Goal: Task Accomplishment & Management: Manage account settings

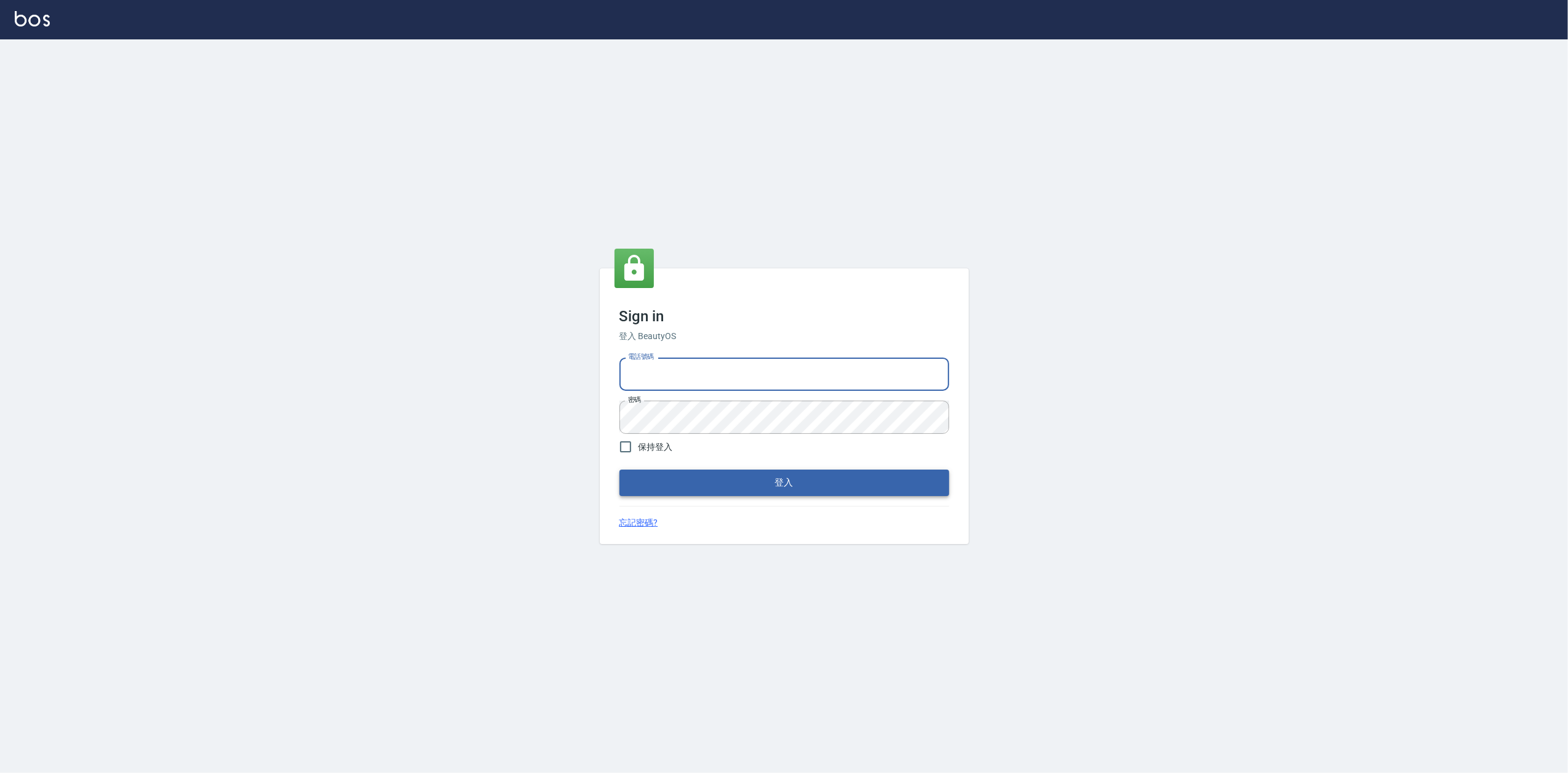
type input "0919656390"
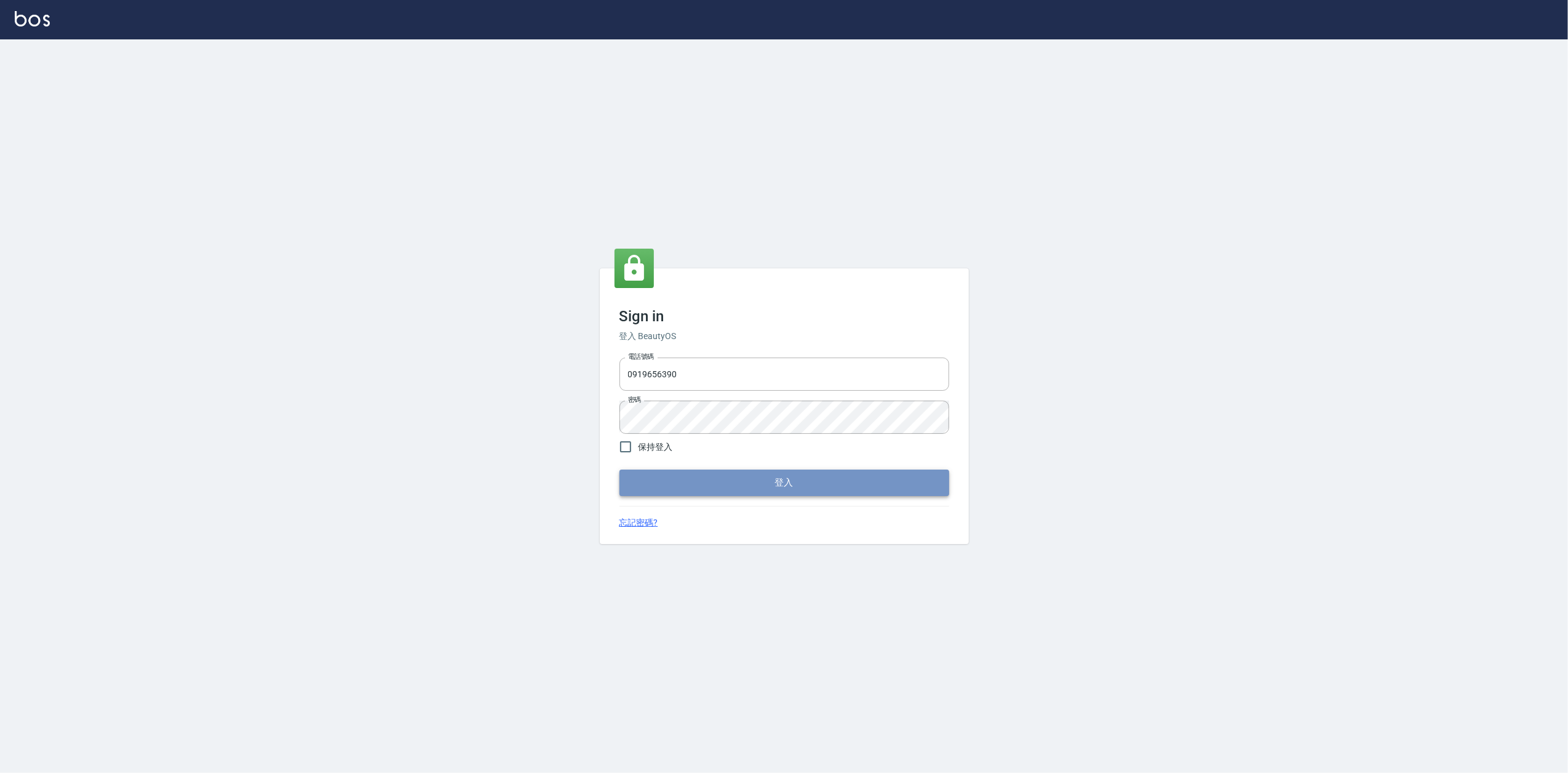
click at [780, 481] on button "登入" at bounding box center [784, 483] width 330 height 26
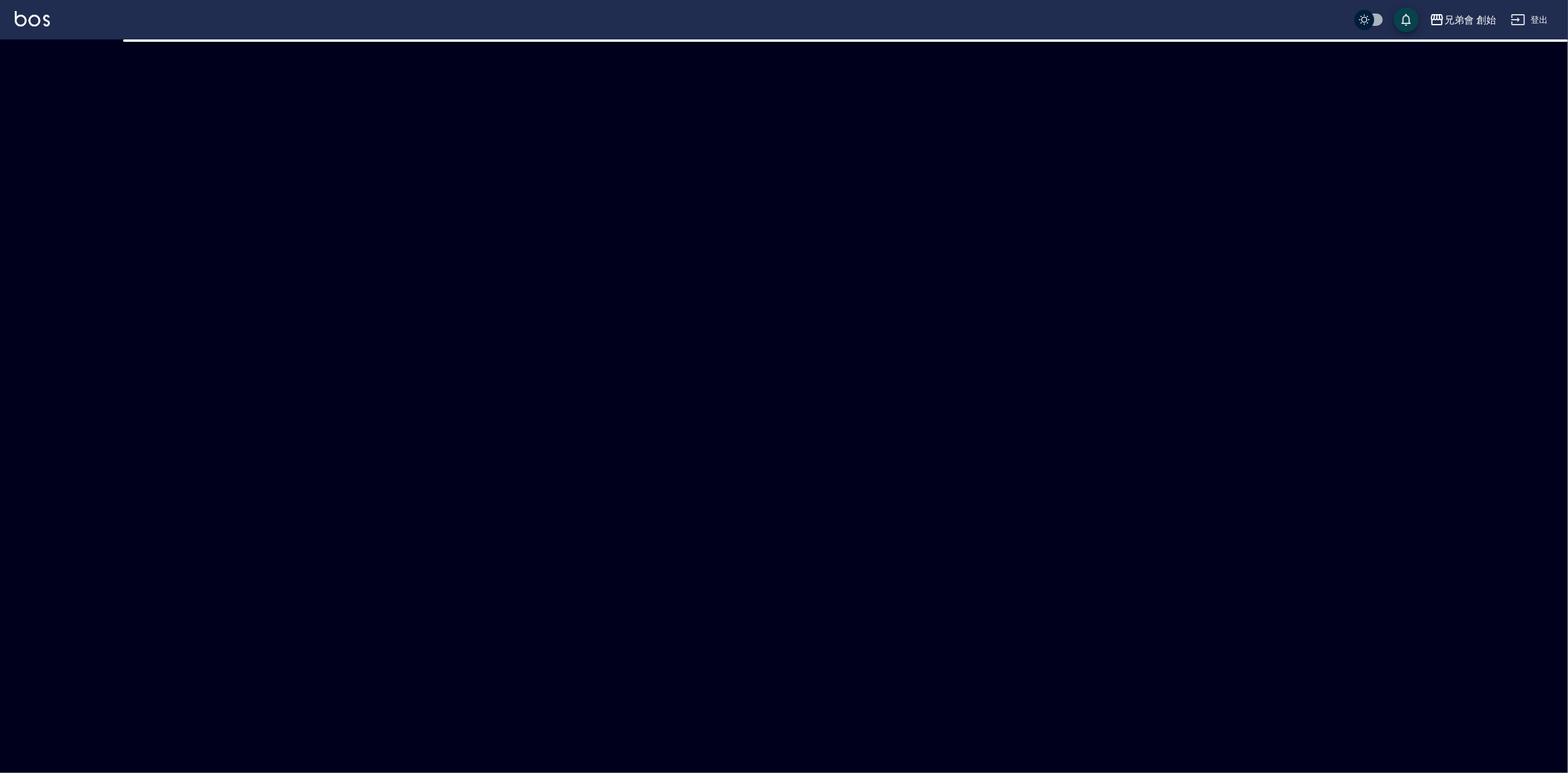
checkbox input "true"
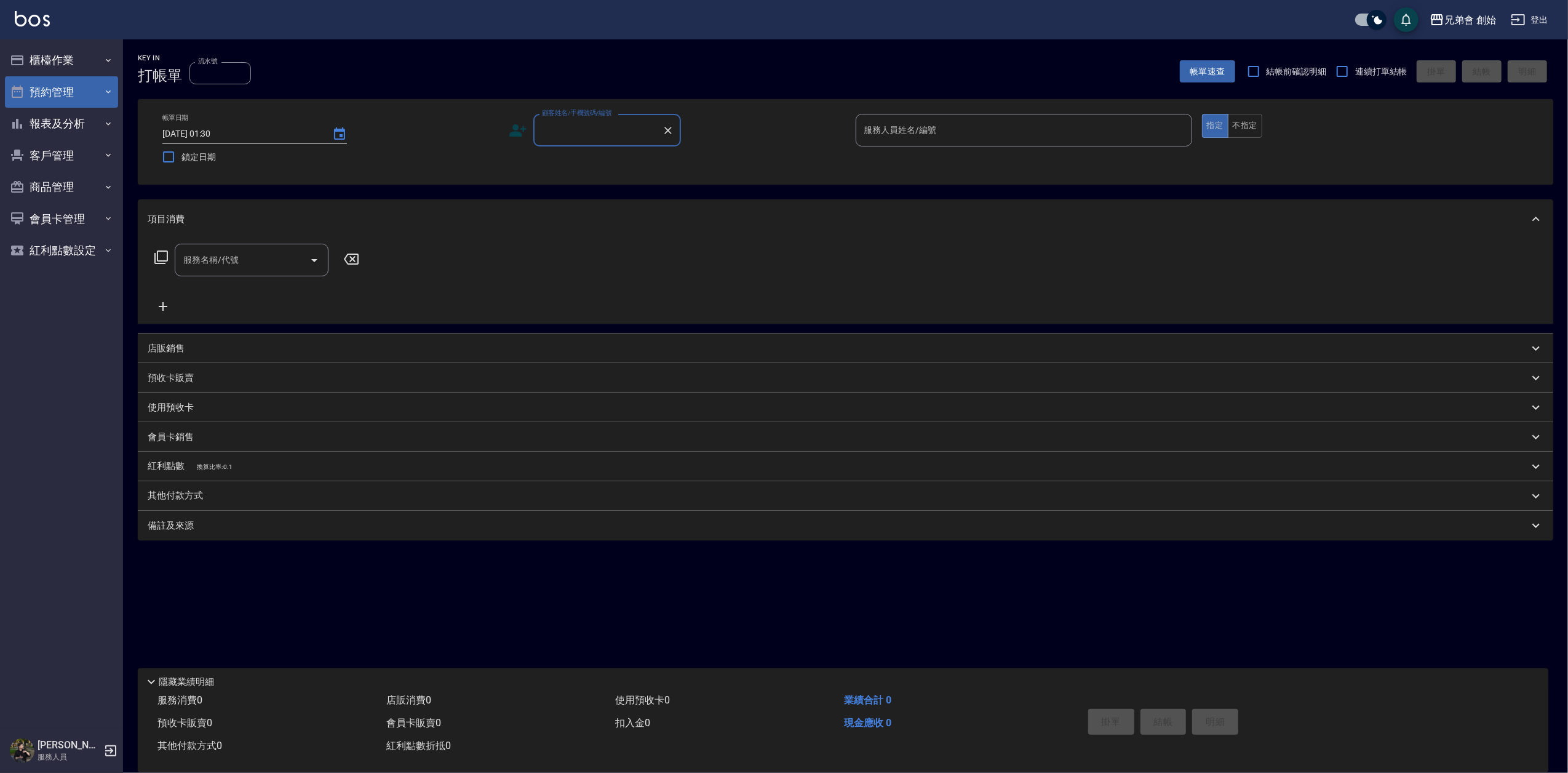
click at [70, 91] on button "預約管理" at bounding box center [62, 92] width 113 height 32
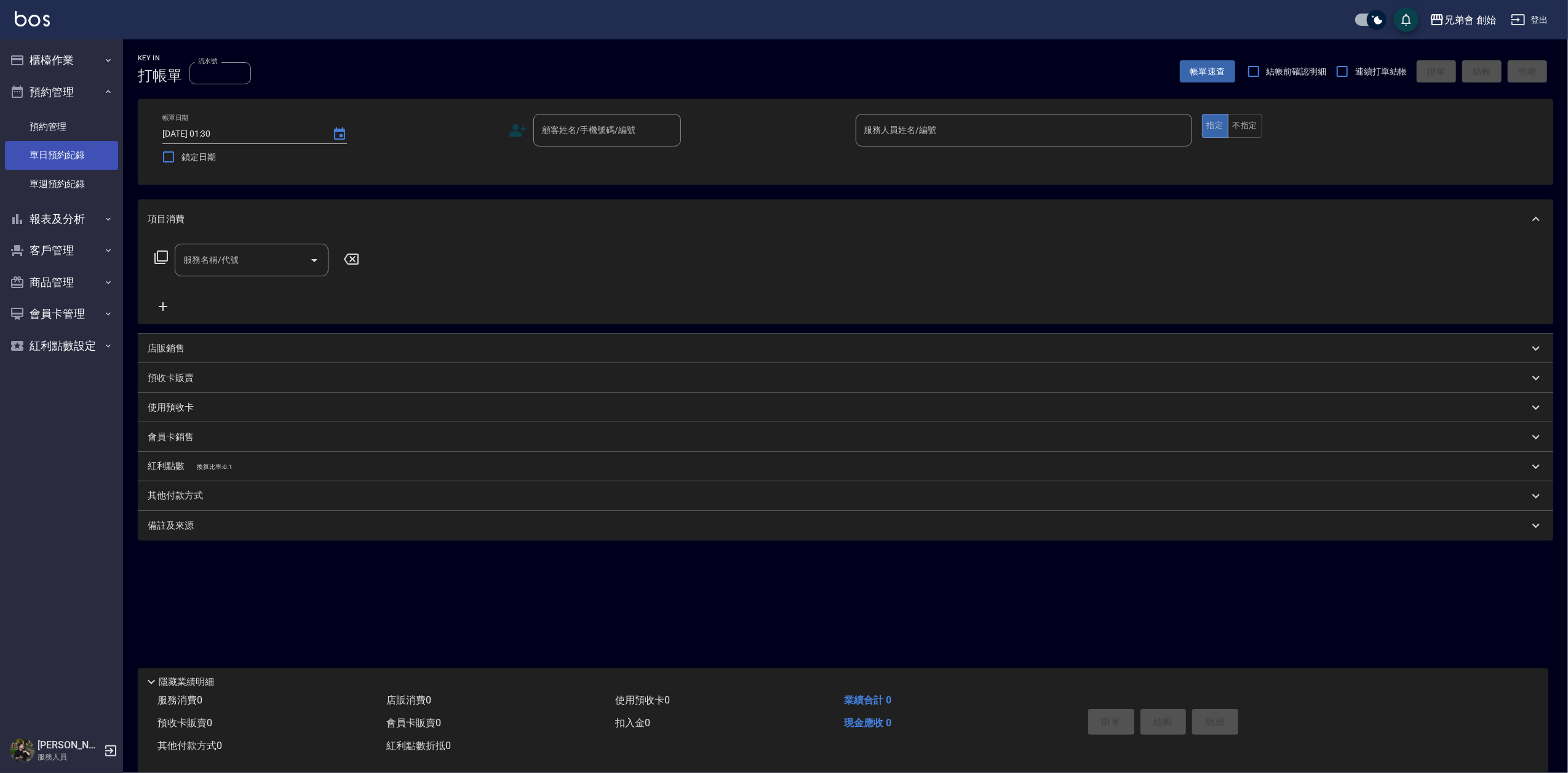
click at [74, 146] on link "單日預約紀錄" at bounding box center [62, 155] width 113 height 28
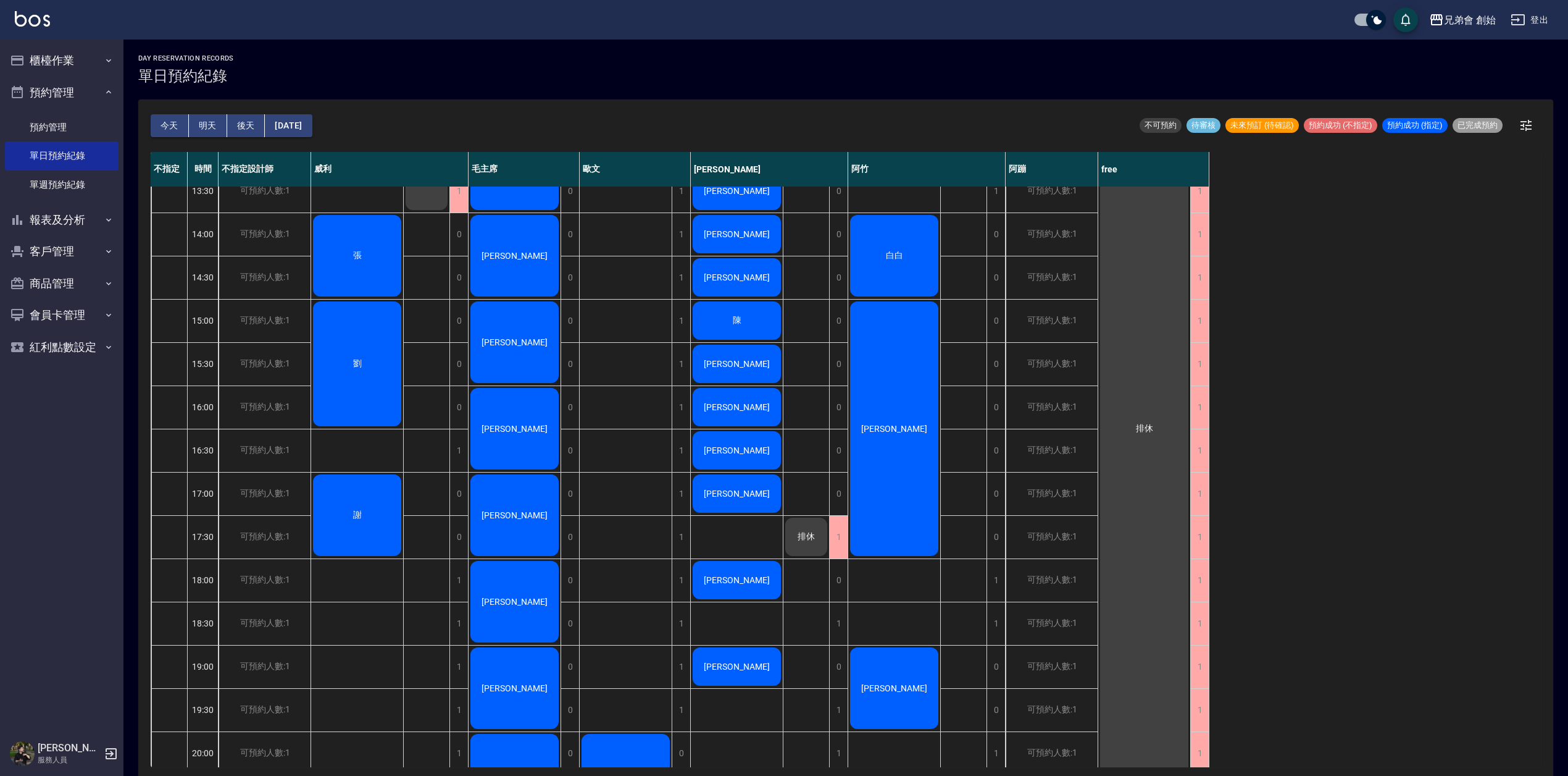
scroll to position [412, 0]
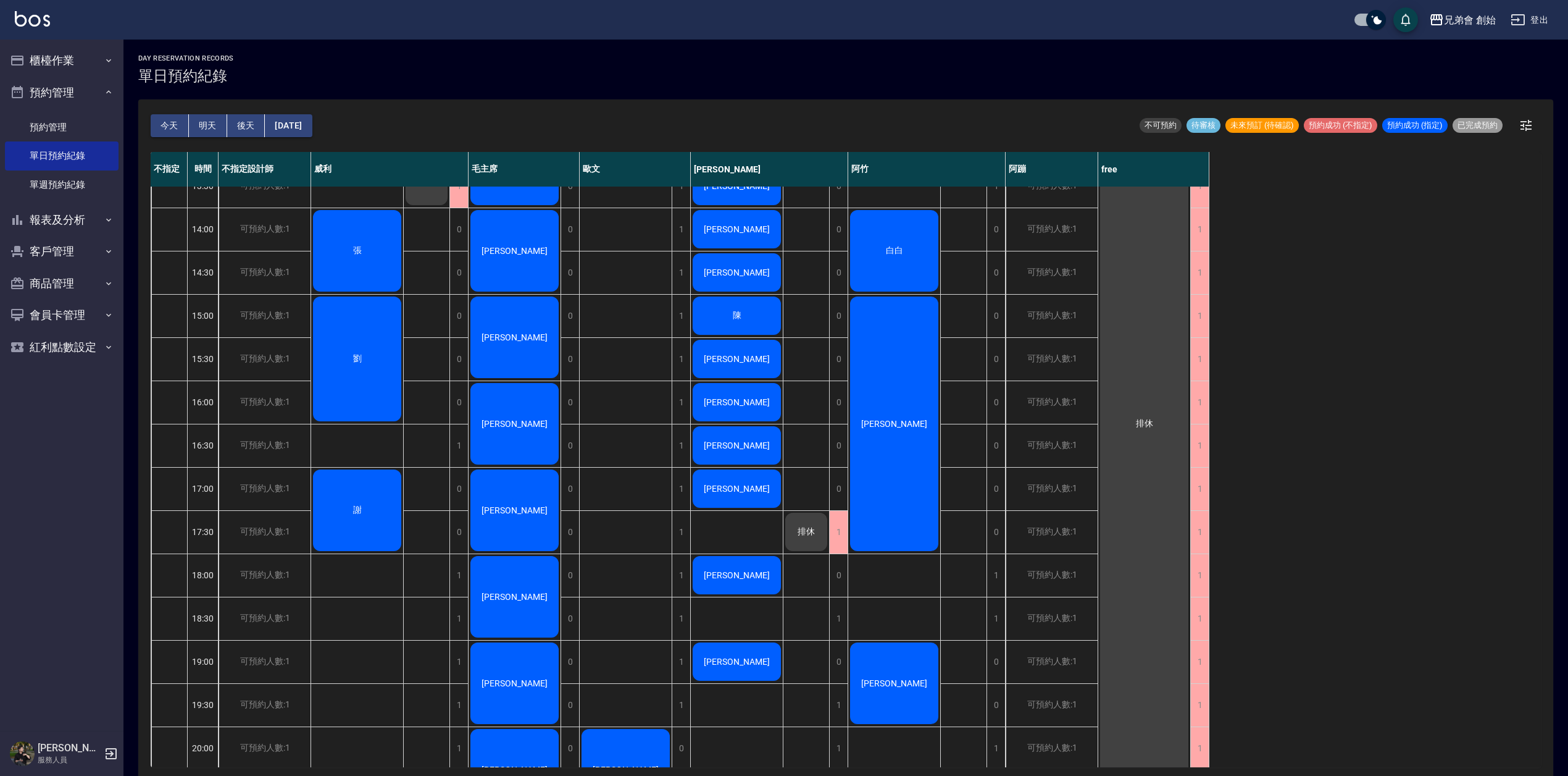
click at [356, 453] on div "張 劉 謝" at bounding box center [357, 402] width 93 height 1254
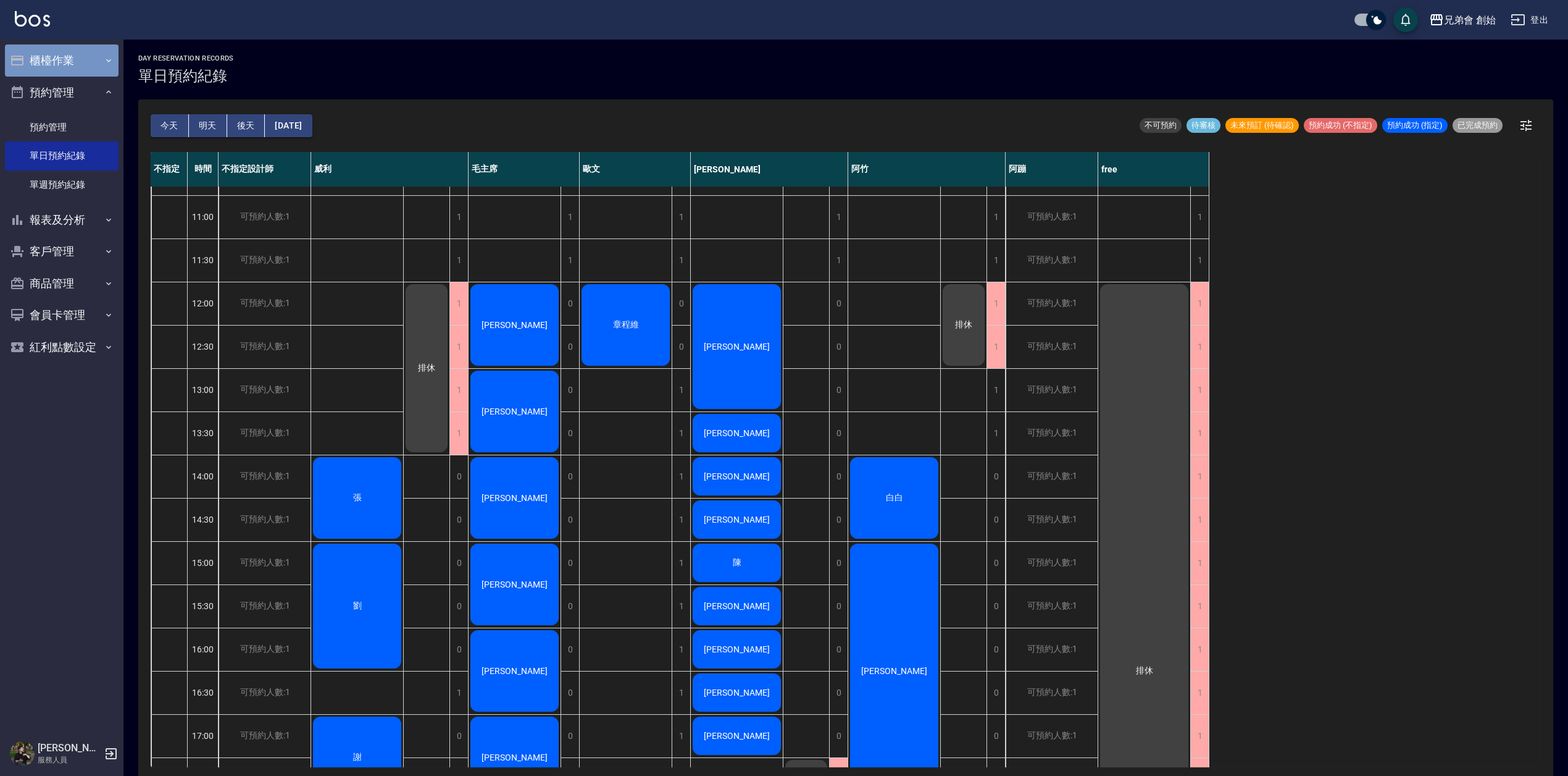
click at [79, 60] on button "櫃檯作業" at bounding box center [62, 61] width 114 height 32
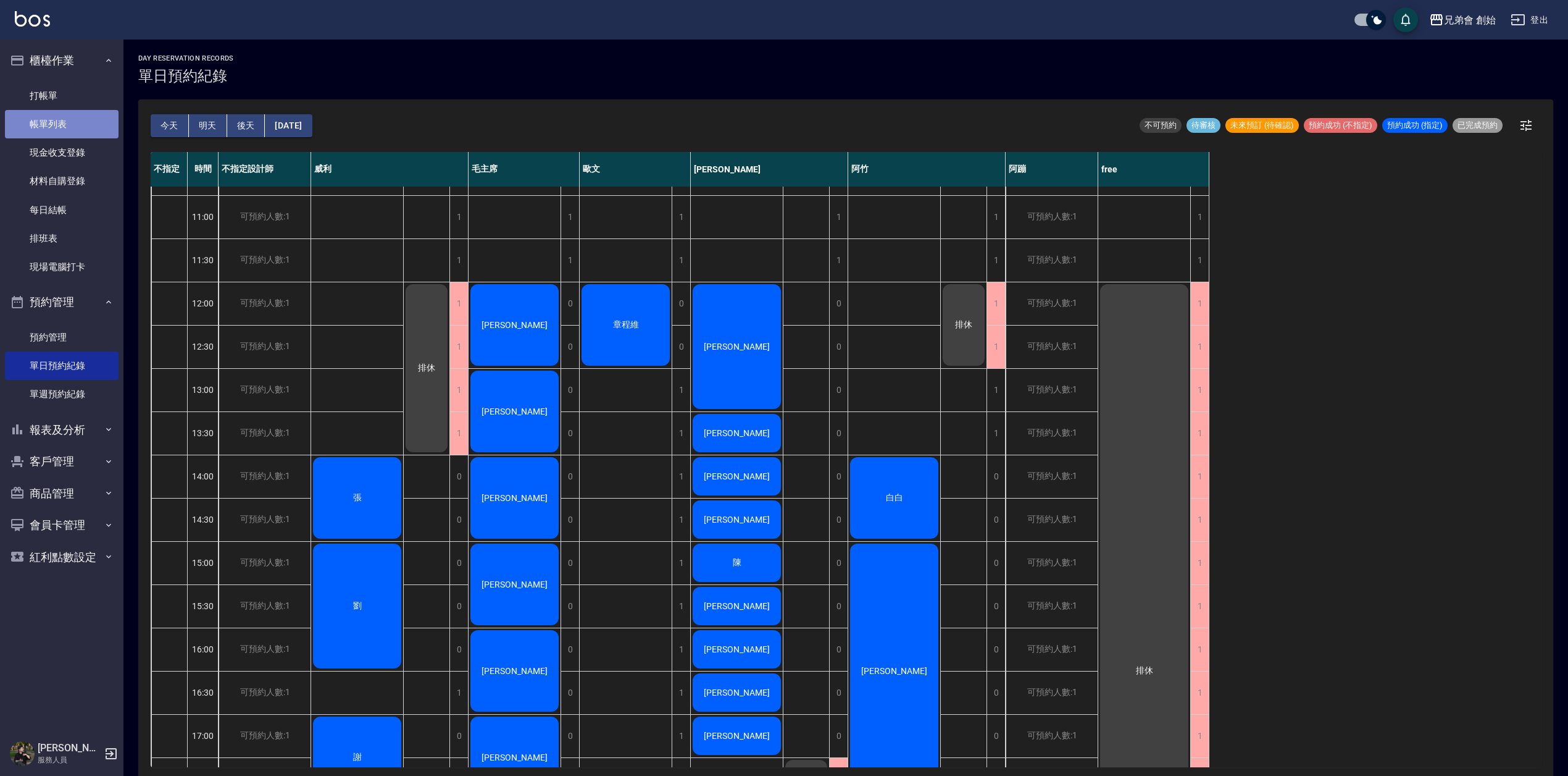
click at [72, 125] on link "帳單列表" at bounding box center [62, 124] width 114 height 28
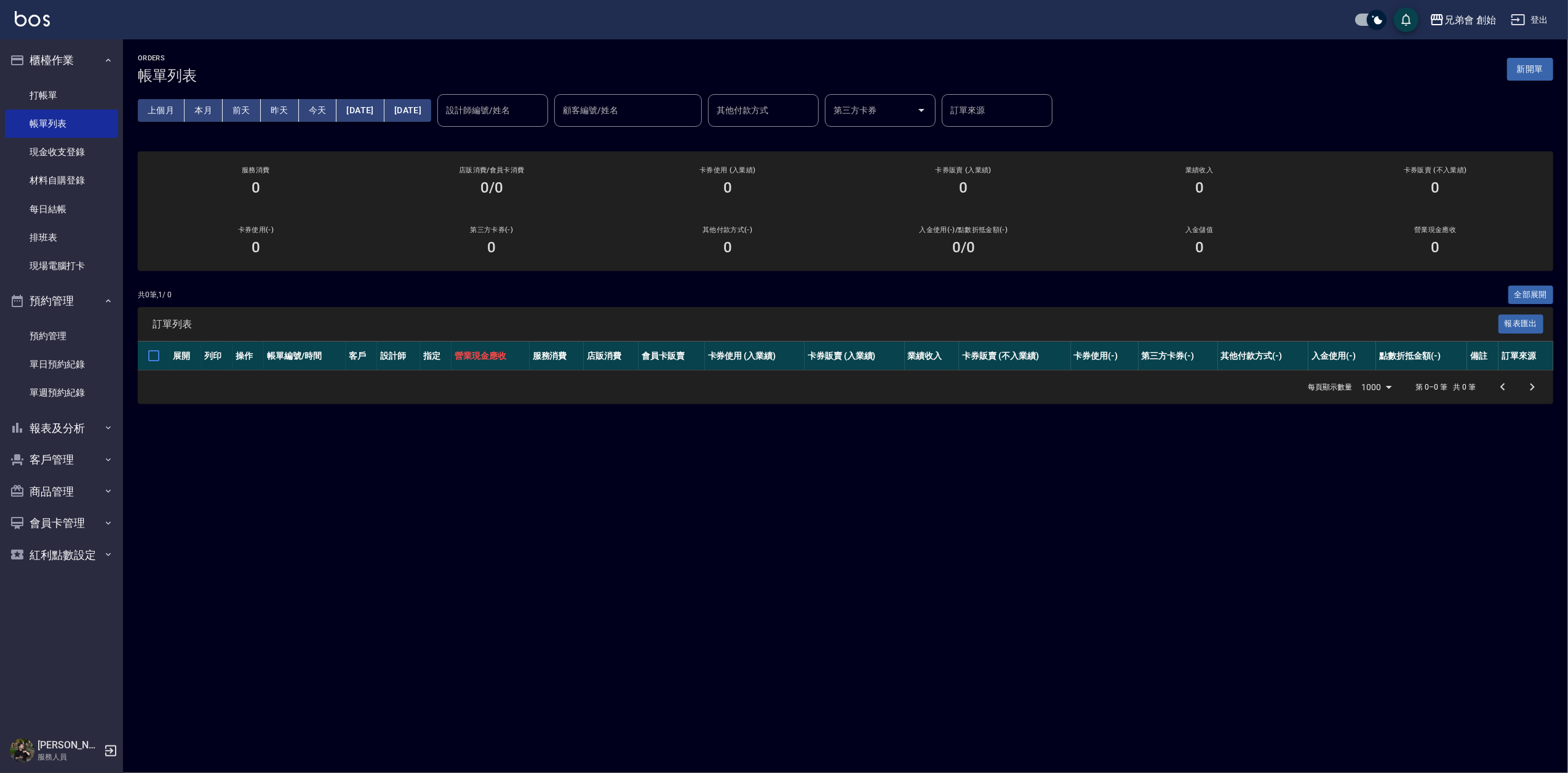
click at [542, 111] on input "設計師編號/姓名" at bounding box center [493, 110] width 99 height 22
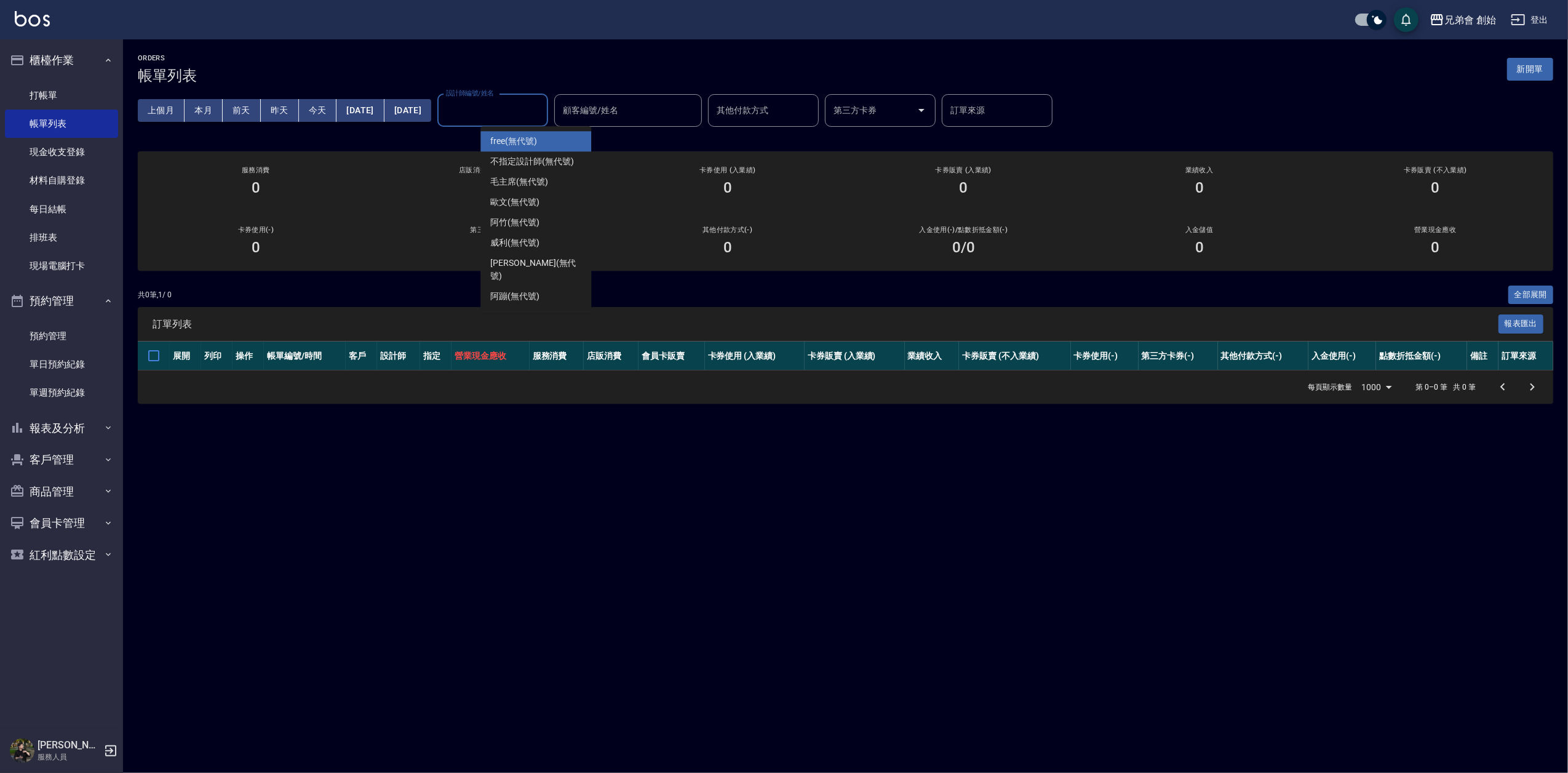
click at [274, 111] on button "昨天" at bounding box center [280, 110] width 38 height 23
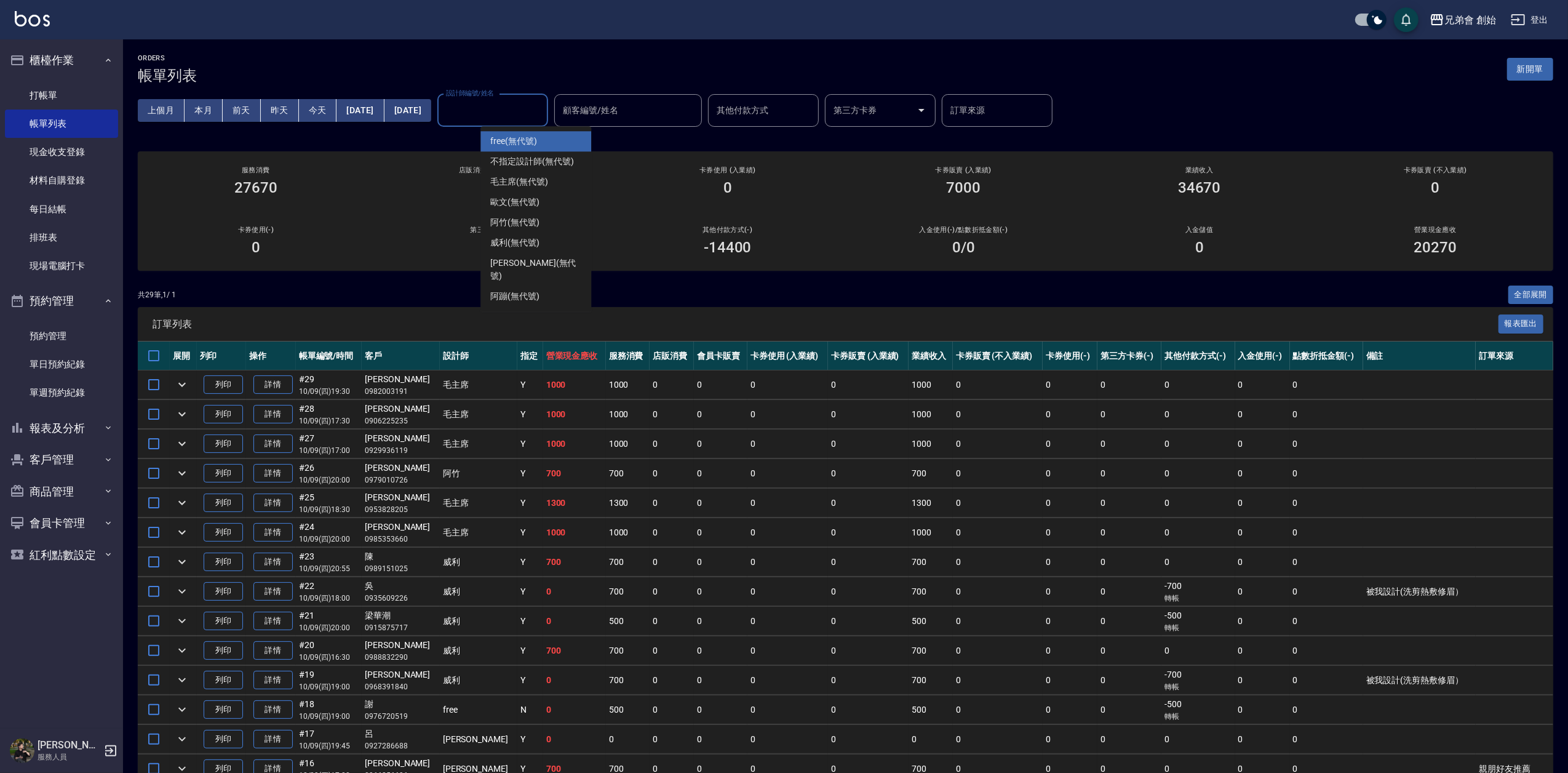
click at [539, 108] on div "設計師編號/姓名 設計師編號/姓名" at bounding box center [492, 110] width 110 height 33
click at [536, 247] on span "威利 (無代號)" at bounding box center [515, 242] width 50 height 13
type input "威利(無代號)"
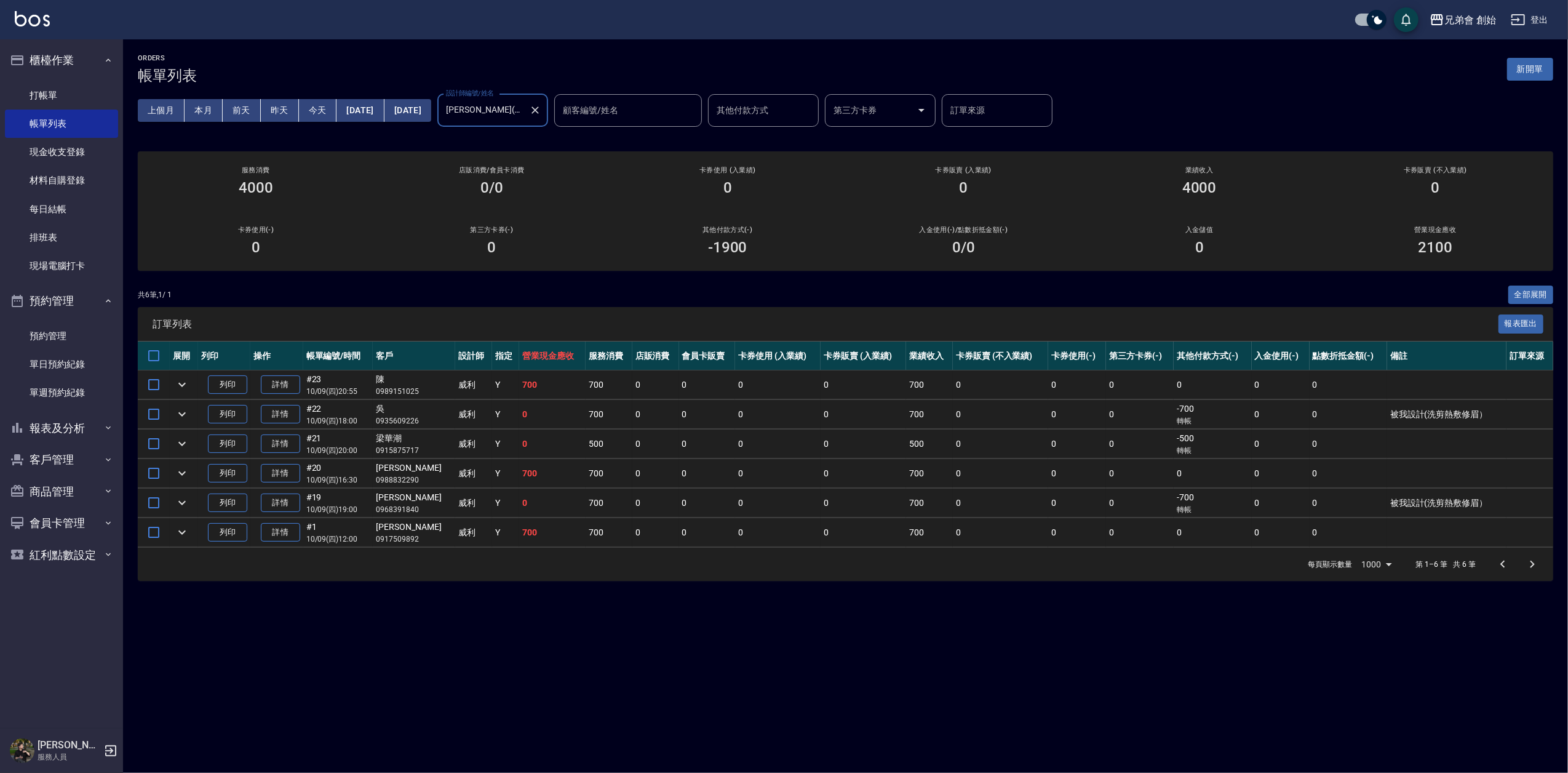
click at [411, 302] on div "共 6 筆, 1 / 1 全部展開" at bounding box center [845, 294] width 1415 height 19
click at [243, 109] on button "前天" at bounding box center [241, 110] width 38 height 23
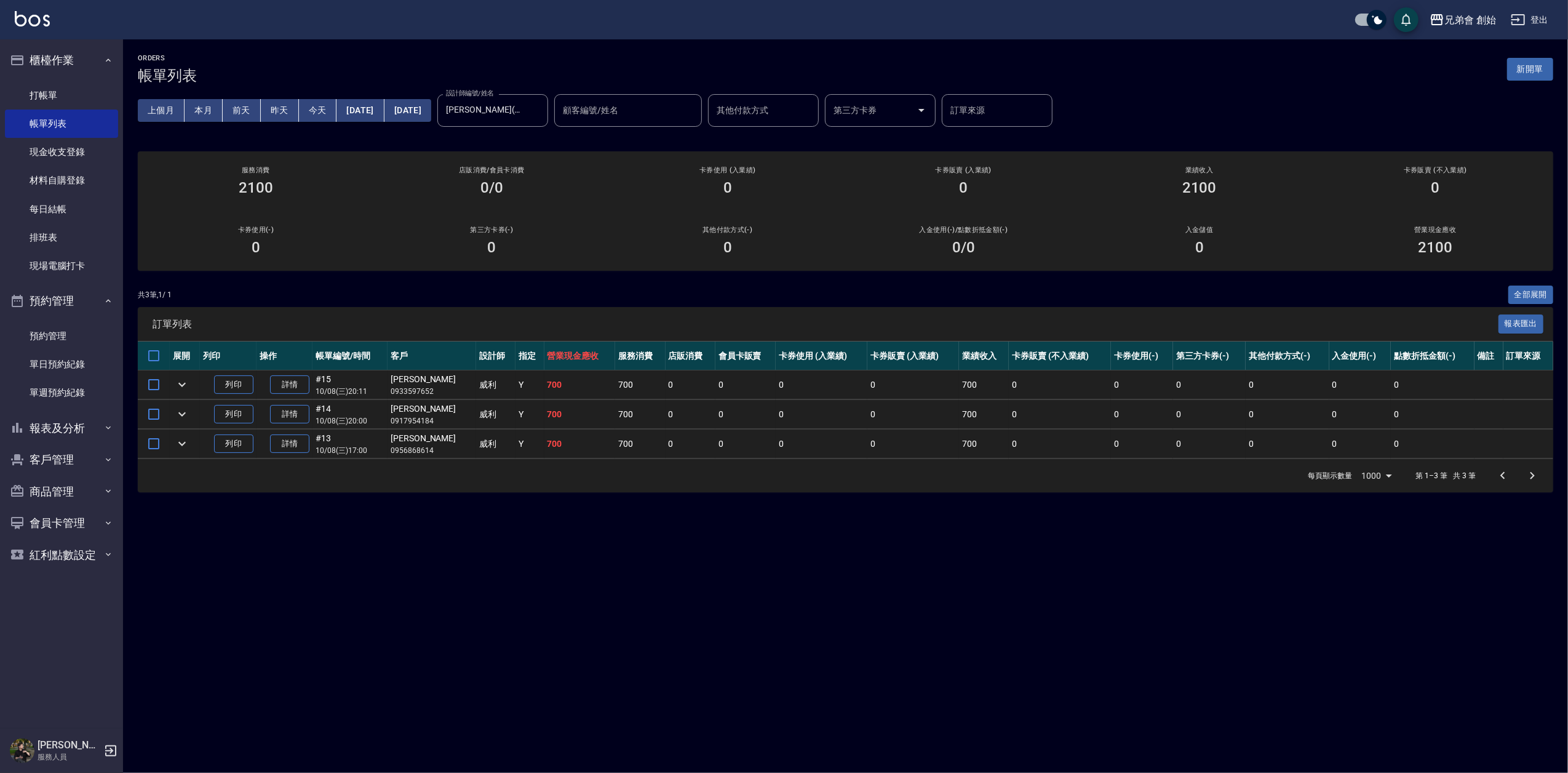
click at [436, 308] on div "訂單列表 報表匯出" at bounding box center [845, 324] width 1415 height 34
click at [283, 116] on button "昨天" at bounding box center [280, 110] width 38 height 23
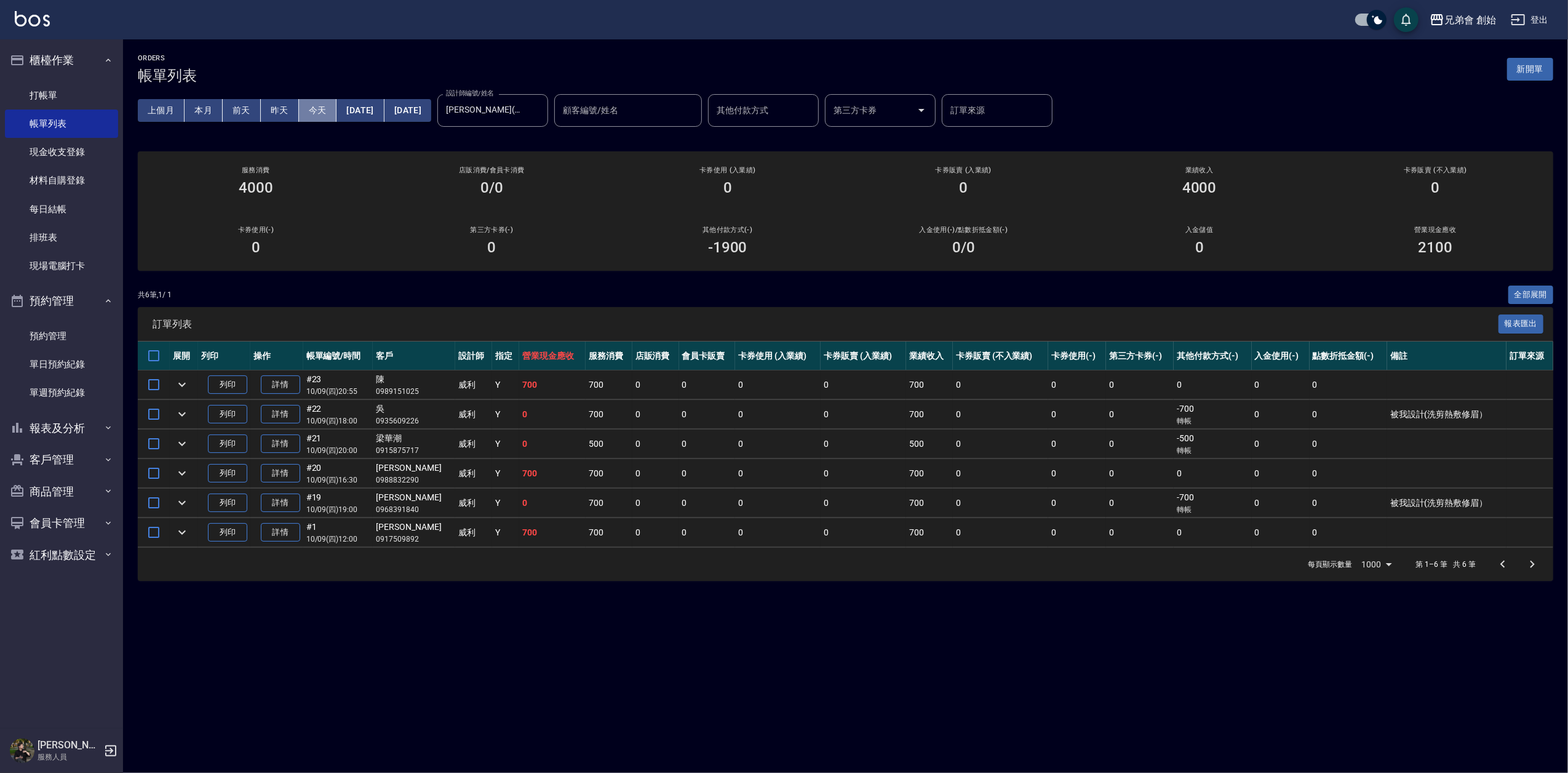
click at [318, 109] on button "今天" at bounding box center [318, 110] width 38 height 23
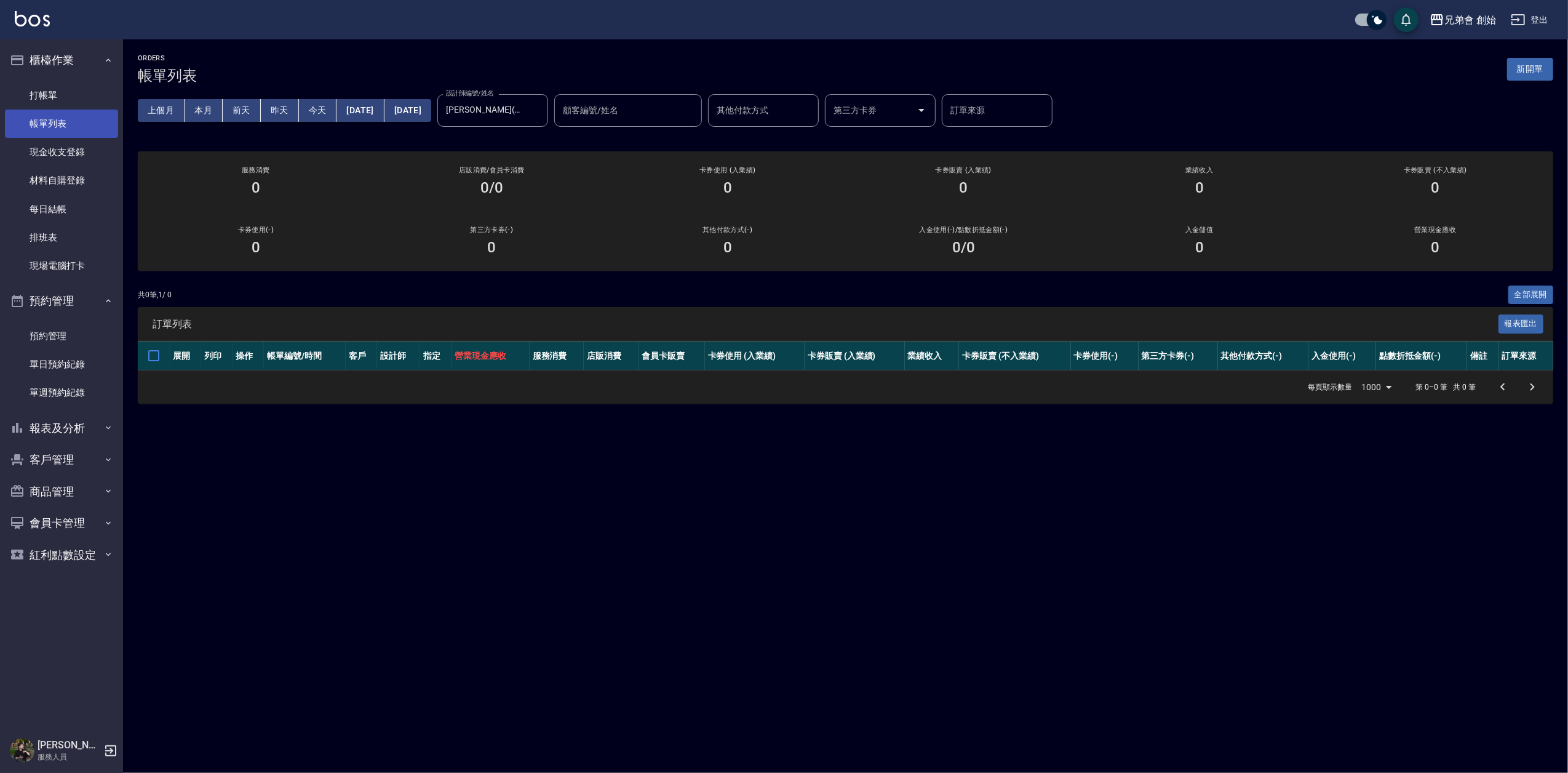
click at [71, 121] on link "帳單列表" at bounding box center [62, 123] width 113 height 28
click at [81, 355] on link "單日預約紀錄" at bounding box center [62, 364] width 113 height 28
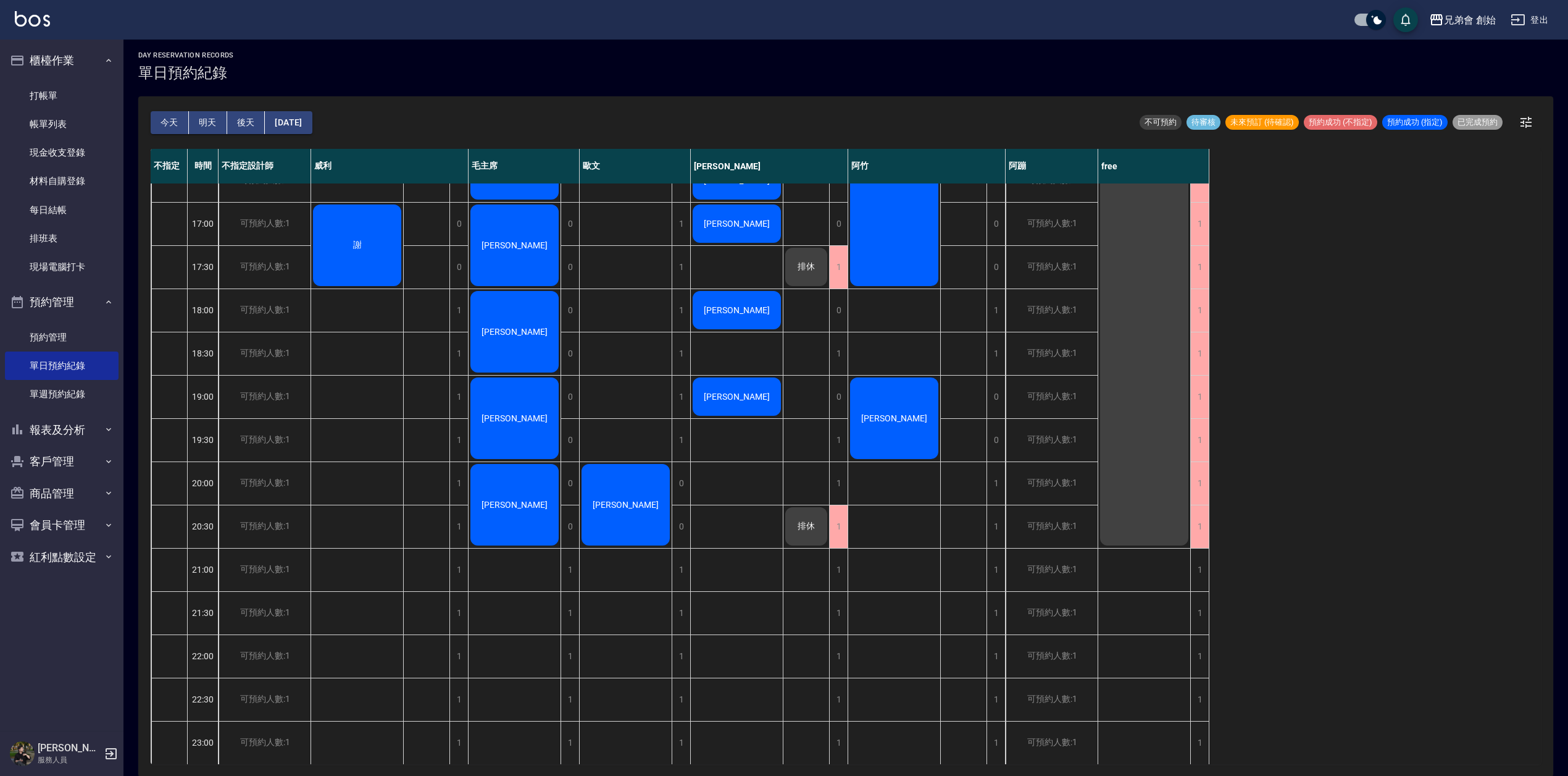
scroll to position [687, 0]
click at [195, 118] on button "明天" at bounding box center [208, 122] width 38 height 23
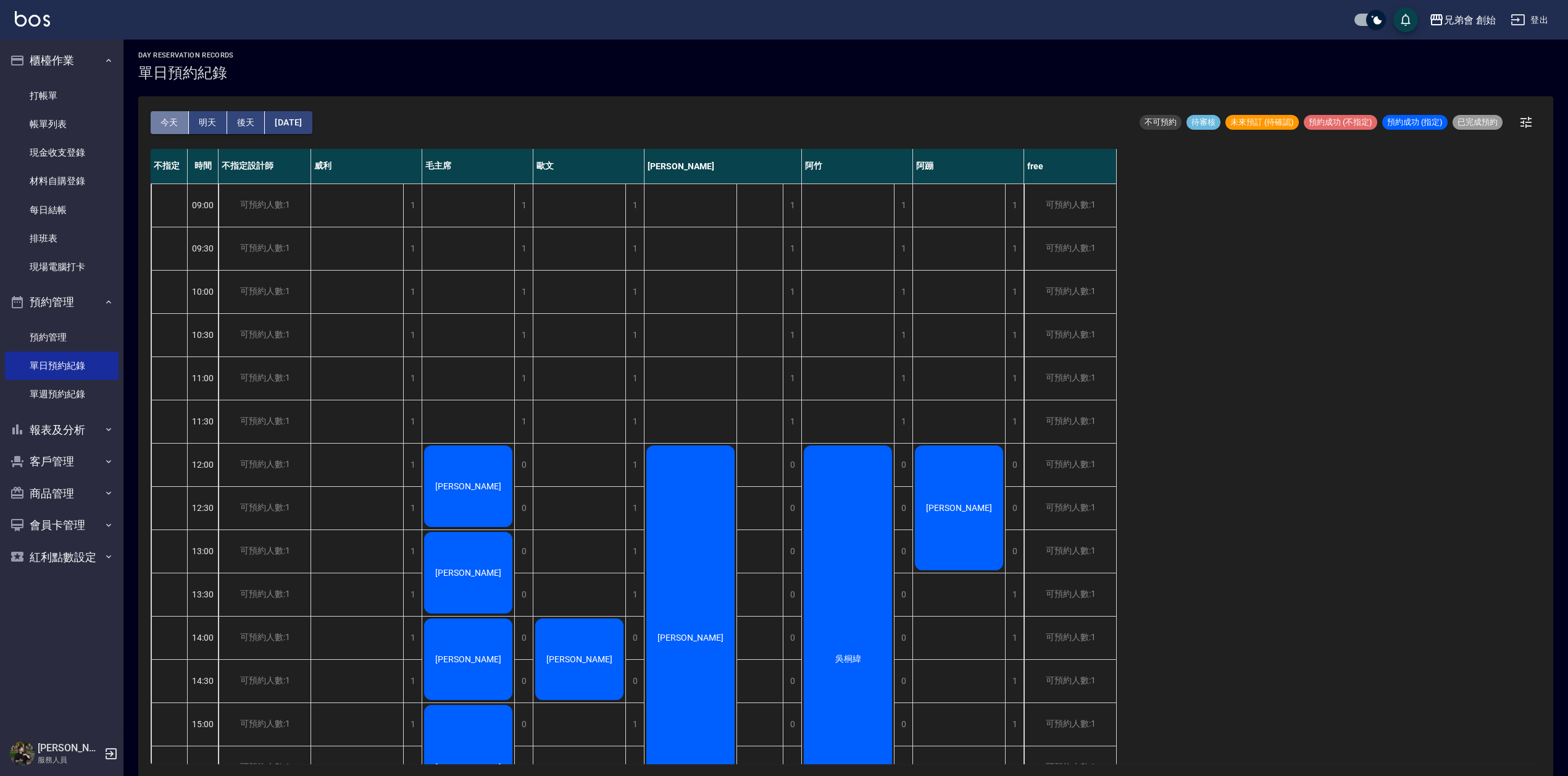
click at [165, 125] on button "今天" at bounding box center [169, 122] width 38 height 23
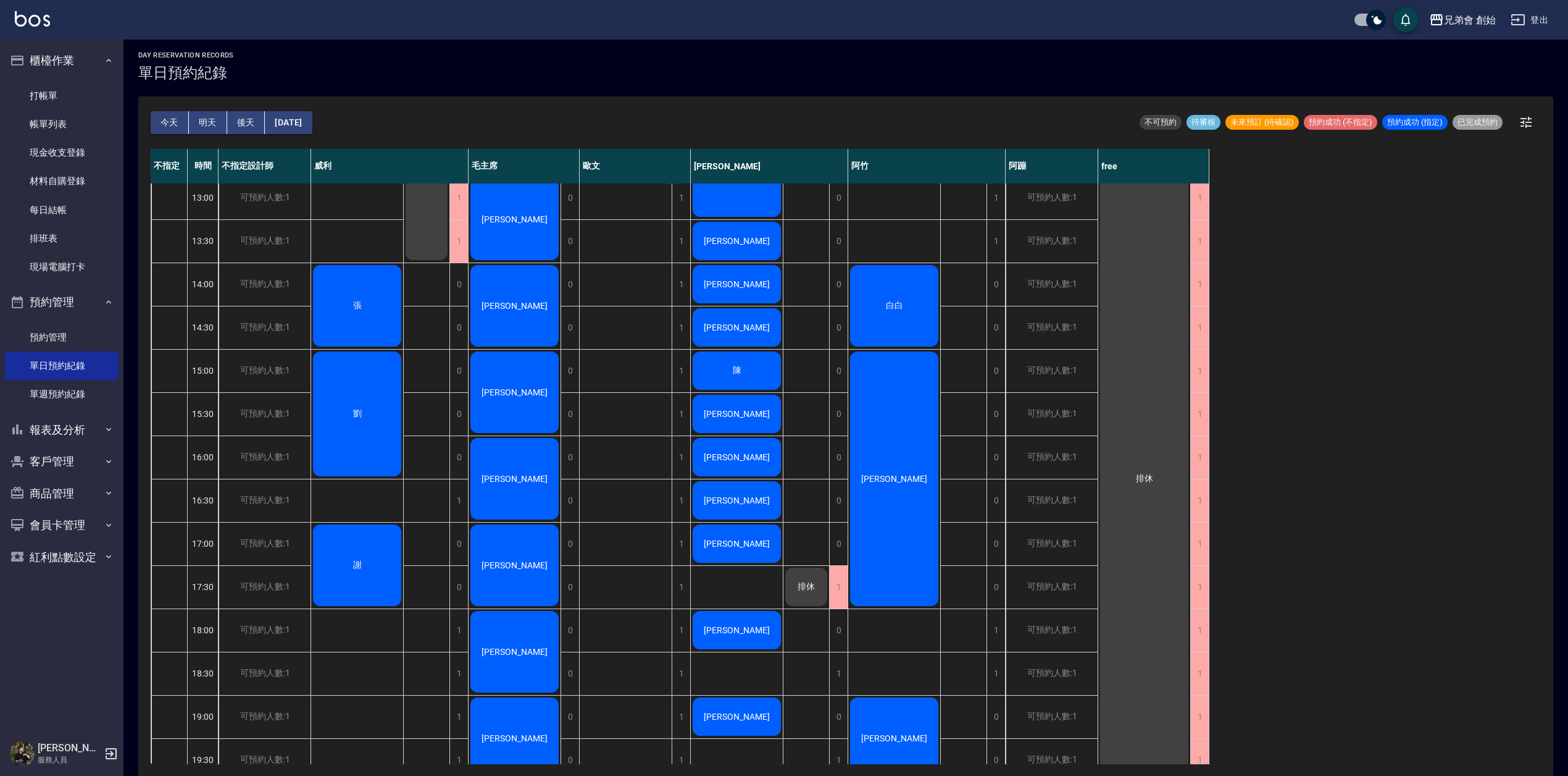
scroll to position [440, 0]
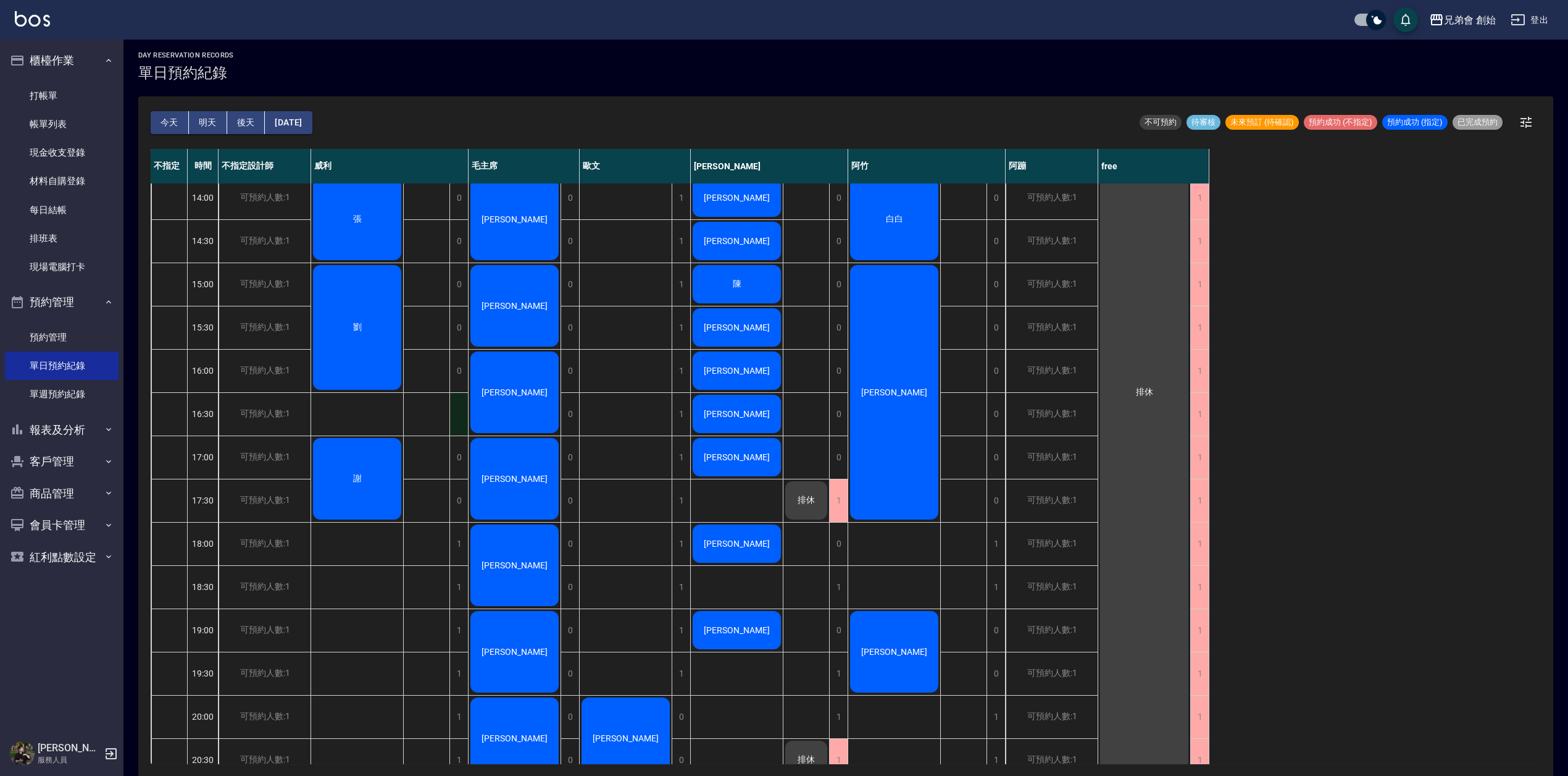
click at [461, 416] on div "1" at bounding box center [459, 414] width 19 height 43
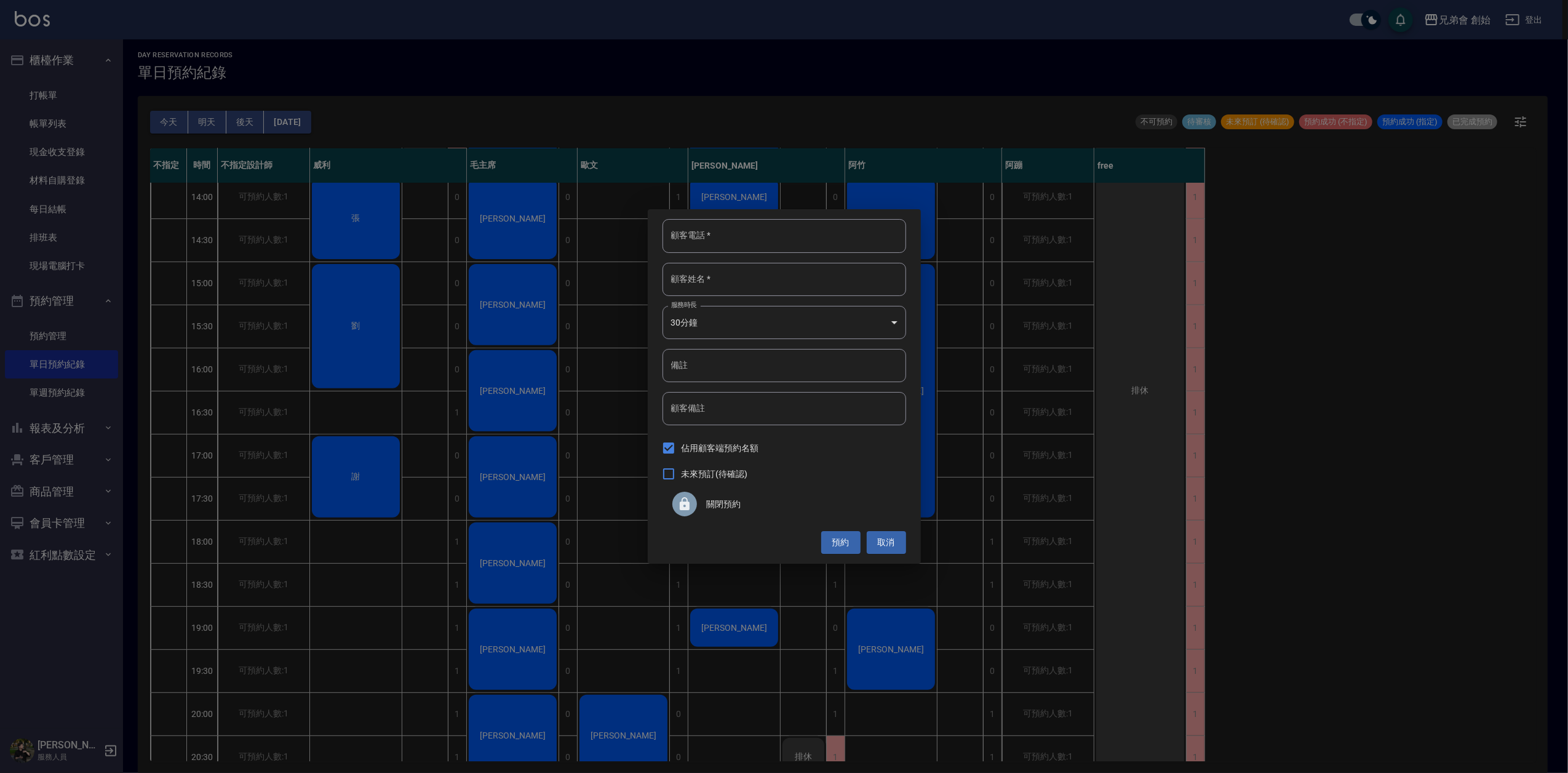
click at [720, 493] on div "關閉預約" at bounding box center [784, 504] width 243 height 35
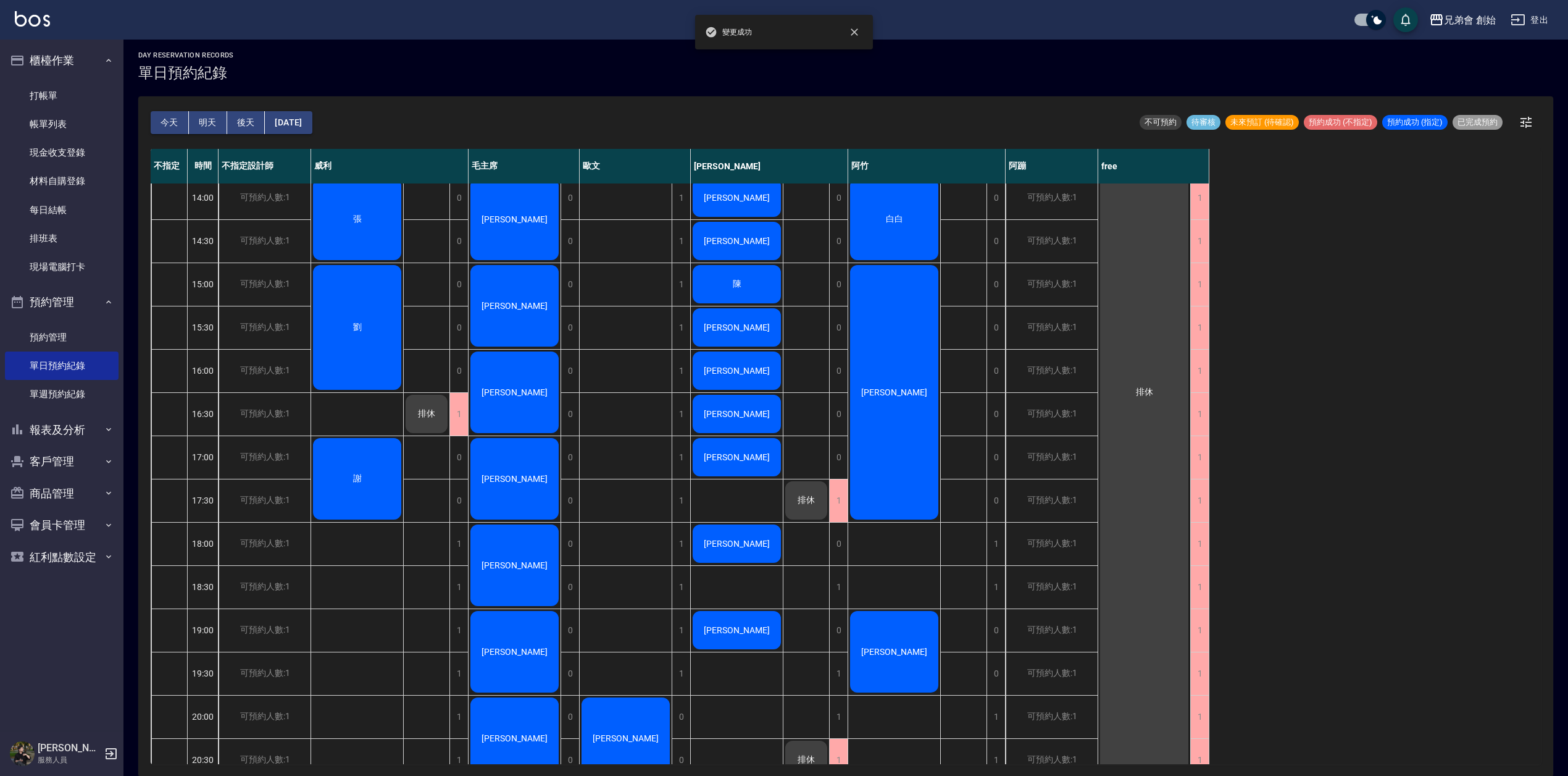
click at [357, 572] on div "張 劉 謝" at bounding box center [357, 370] width 93 height 1254
